Goal: Navigation & Orientation: Go to known website

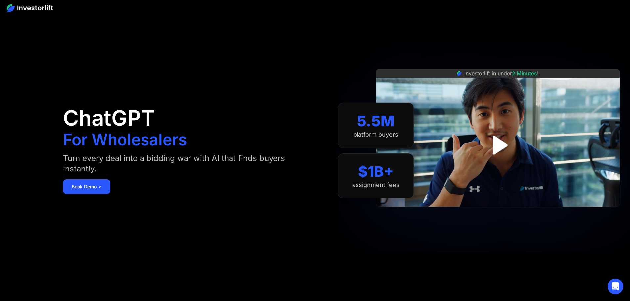
click at [20, 8] on img at bounding box center [30, 8] width 46 height 8
click at [17, 10] on img at bounding box center [30, 8] width 46 height 8
click at [7, 9] on img at bounding box center [30, 8] width 46 height 8
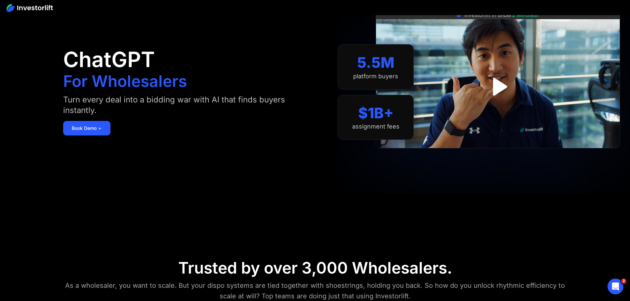
scroll to position [33, 0]
